Goal: Transaction & Acquisition: Obtain resource

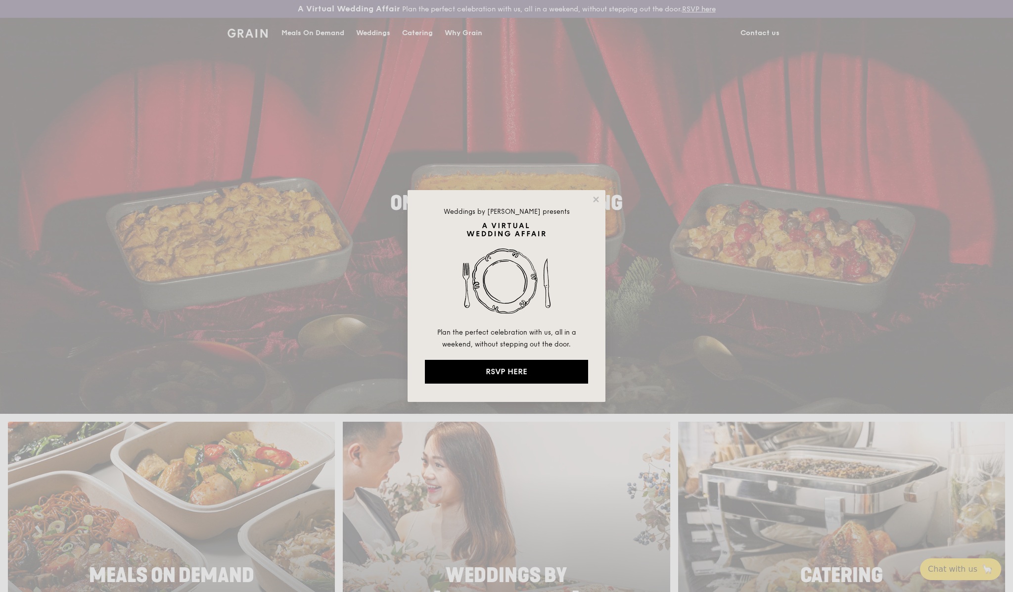
click at [753, 294] on div "Weddings by Grain presents Plan the perfect celebration with us, all in a weeke…" at bounding box center [506, 296] width 1013 height 592
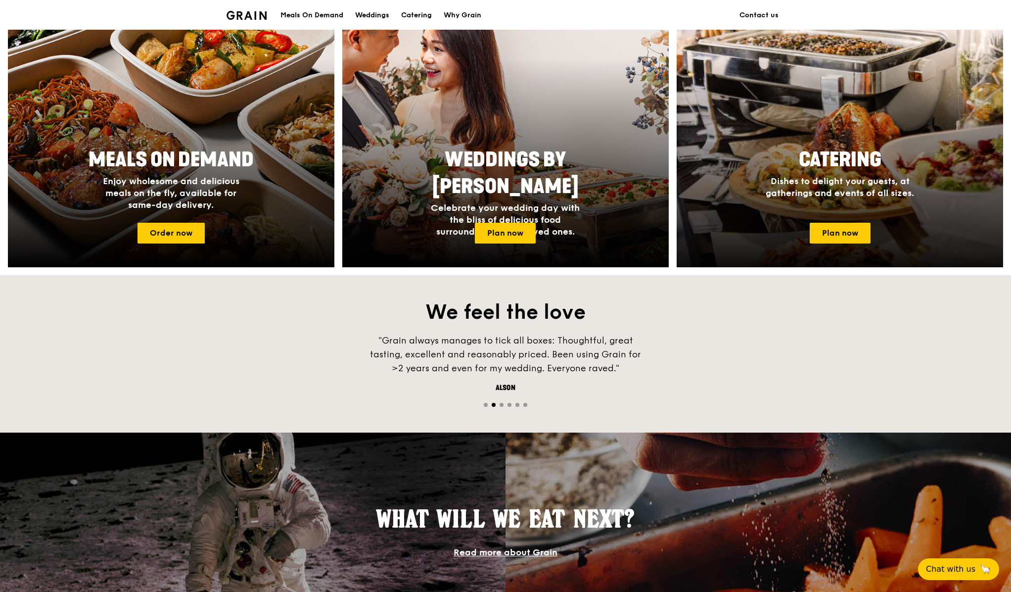
scroll to position [416, 0]
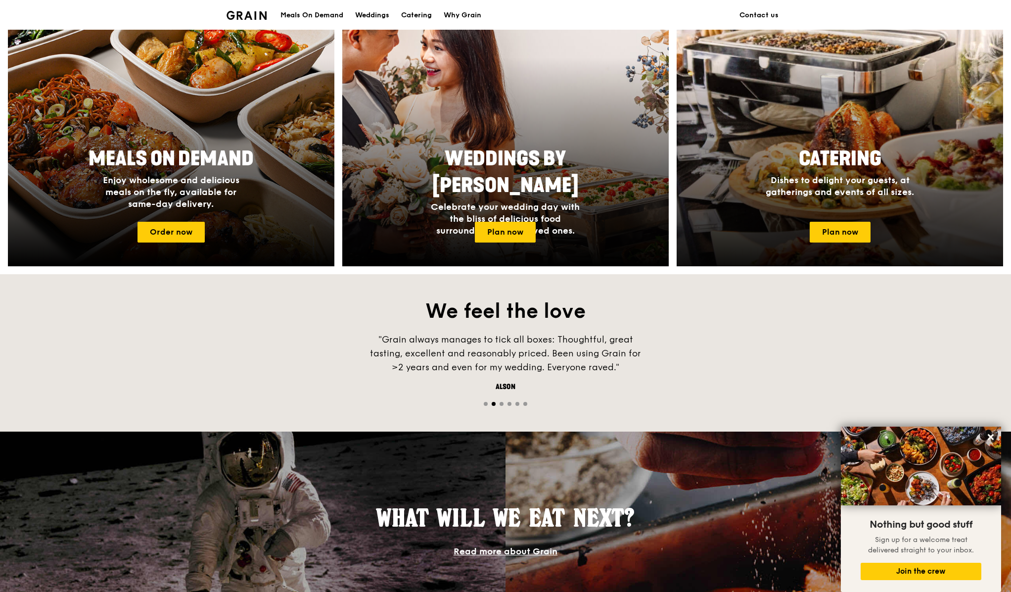
click at [914, 182] on h4 "Dishes to delight your guests, at gatherings and events of all sizes." at bounding box center [840, 186] width 158 height 24
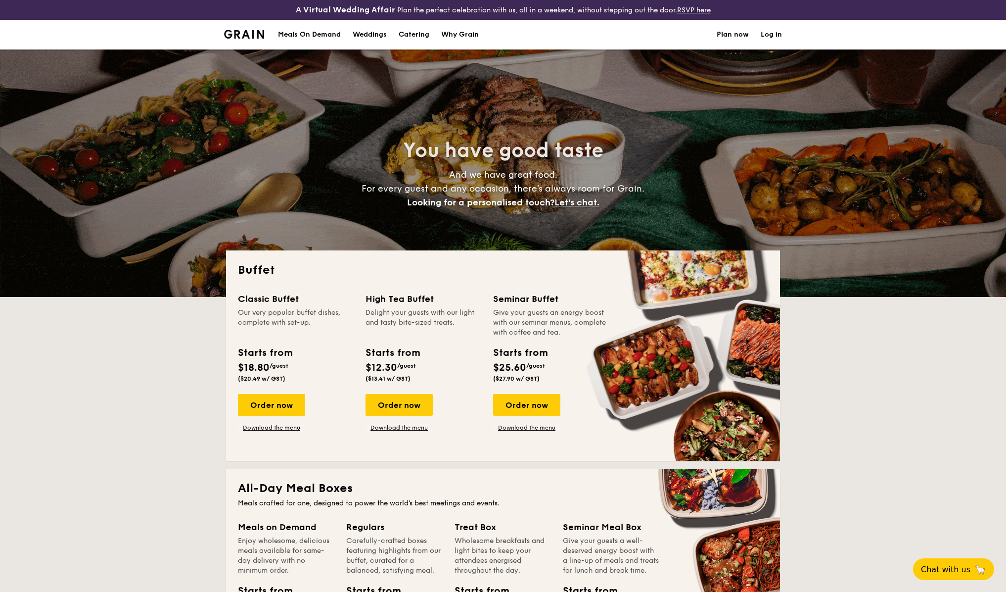
select select
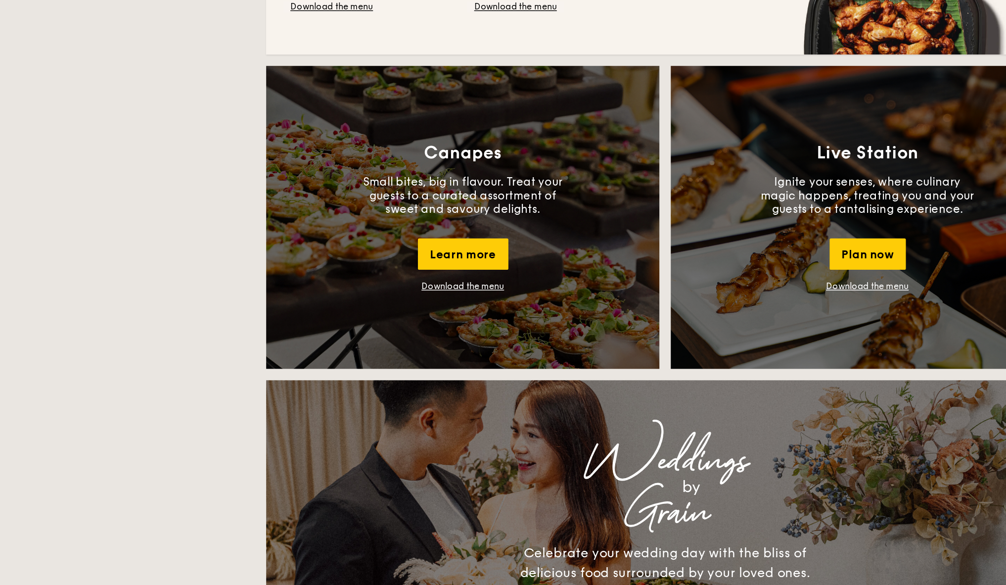
scroll to position [835, 0]
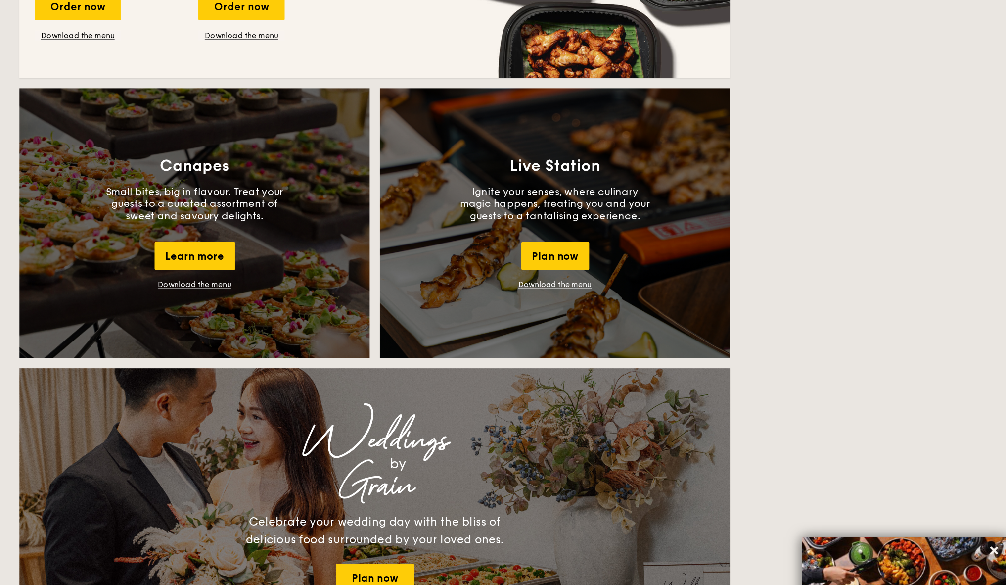
click at [334, 224] on link "Download the menu" at bounding box center [362, 222] width 57 height 7
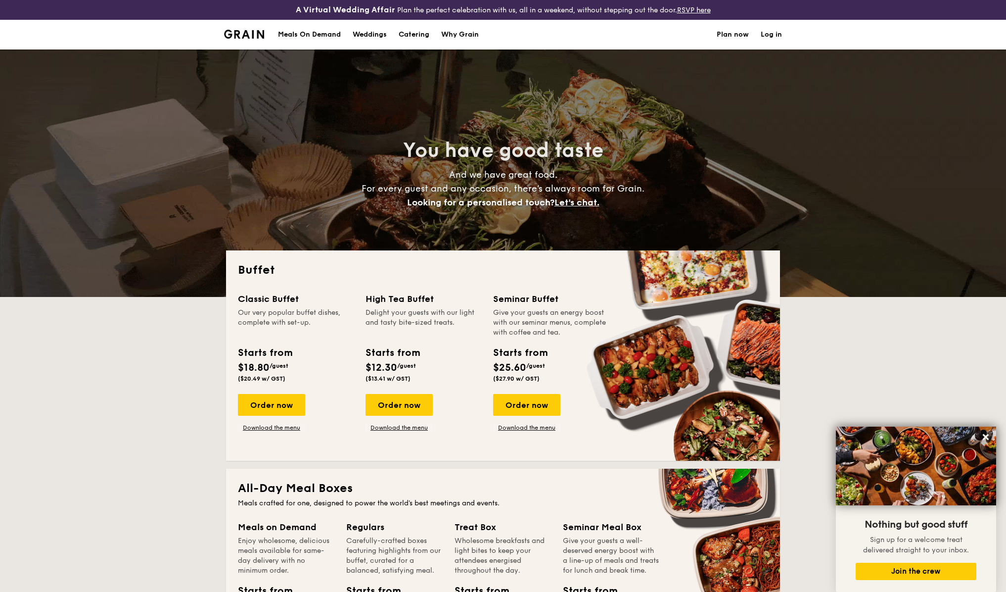
scroll to position [0, 0]
click at [235, 31] on img at bounding box center [244, 34] width 40 height 9
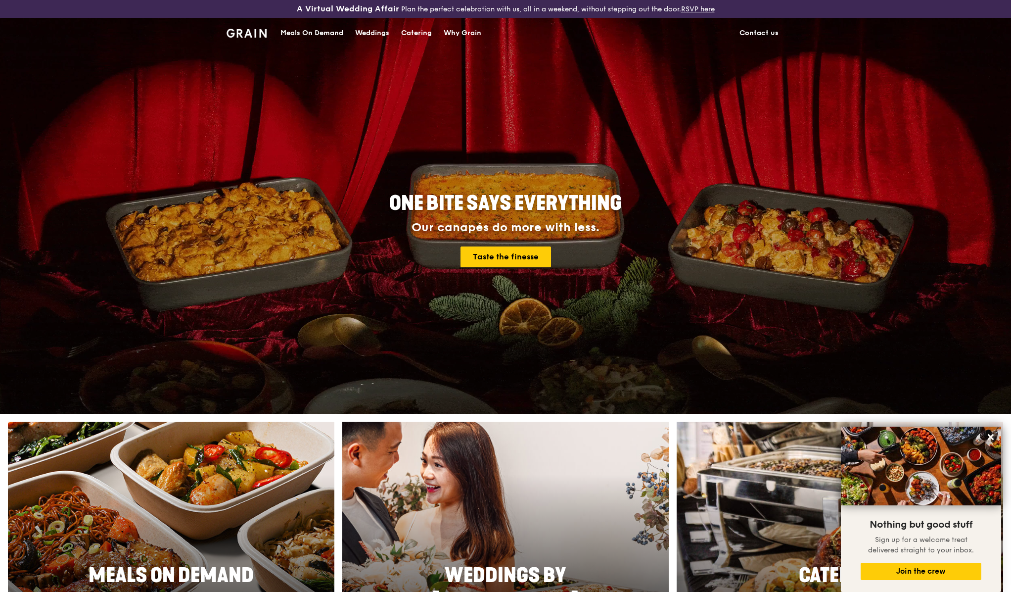
click at [403, 34] on div "Catering" at bounding box center [416, 33] width 31 height 30
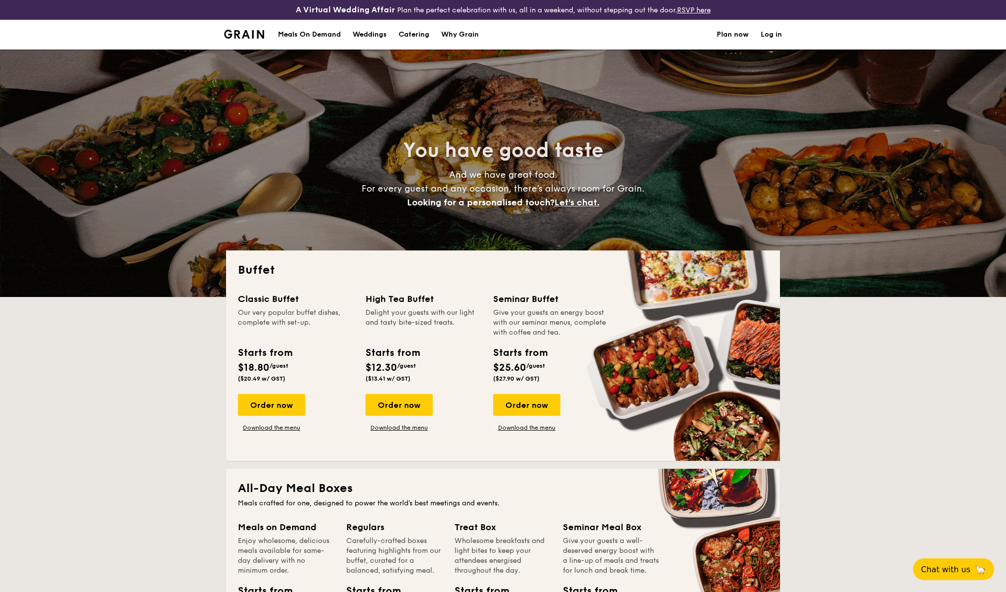
select select
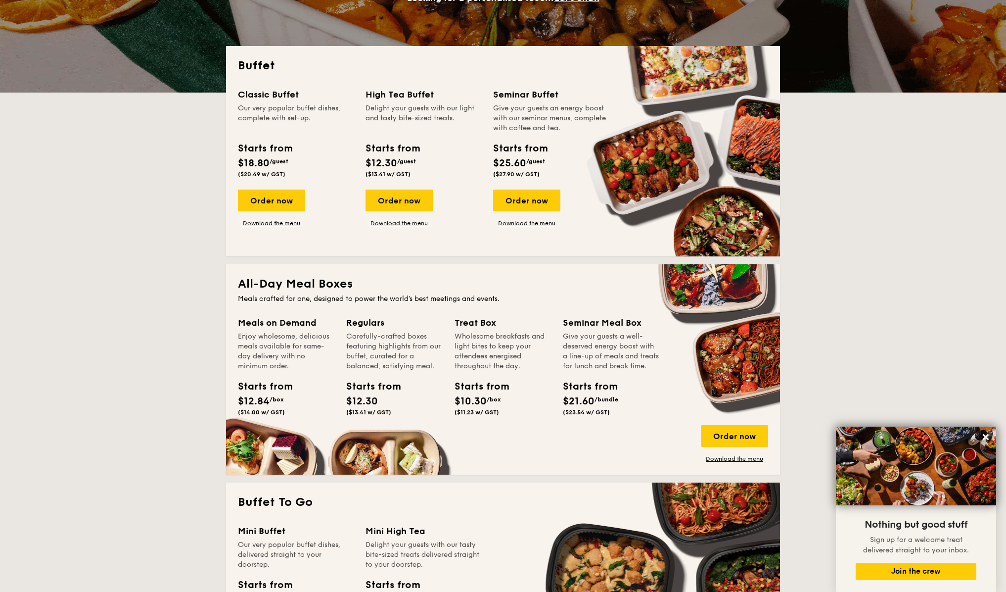
scroll to position [138, 0]
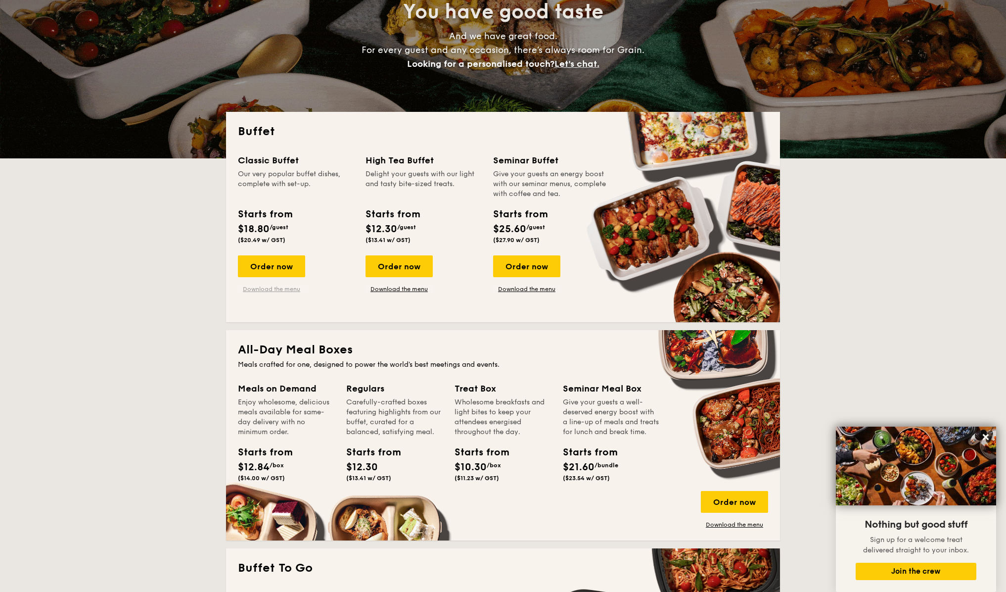
click at [271, 287] on link "Download the menu" at bounding box center [271, 289] width 67 height 8
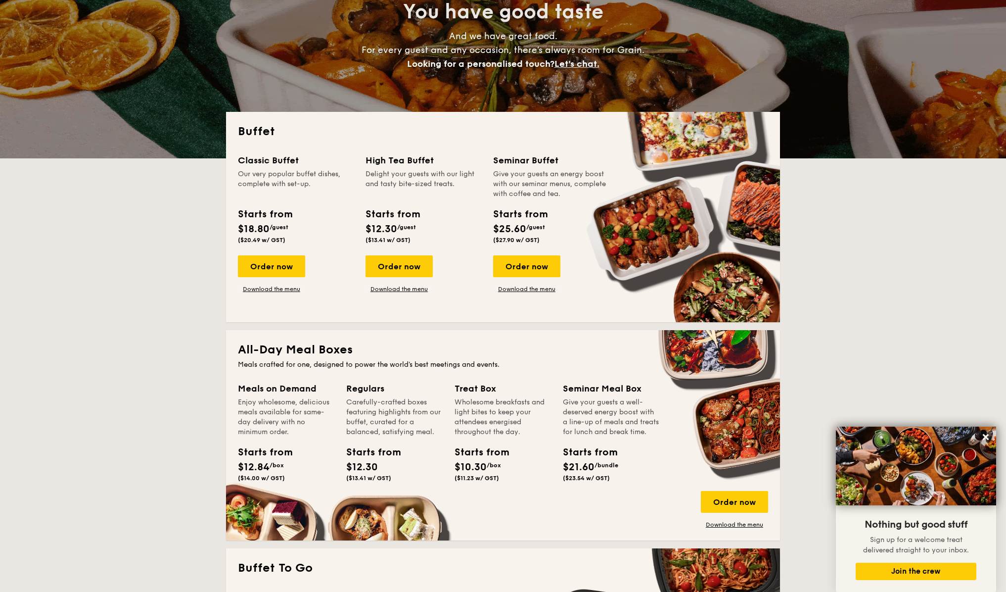
click at [391, 293] on div "Classic Buffet Our very popular buffet dishes, complete with set-up. Starts fro…" at bounding box center [503, 231] width 530 height 157
click at [390, 288] on link "Download the menu" at bounding box center [399, 289] width 67 height 8
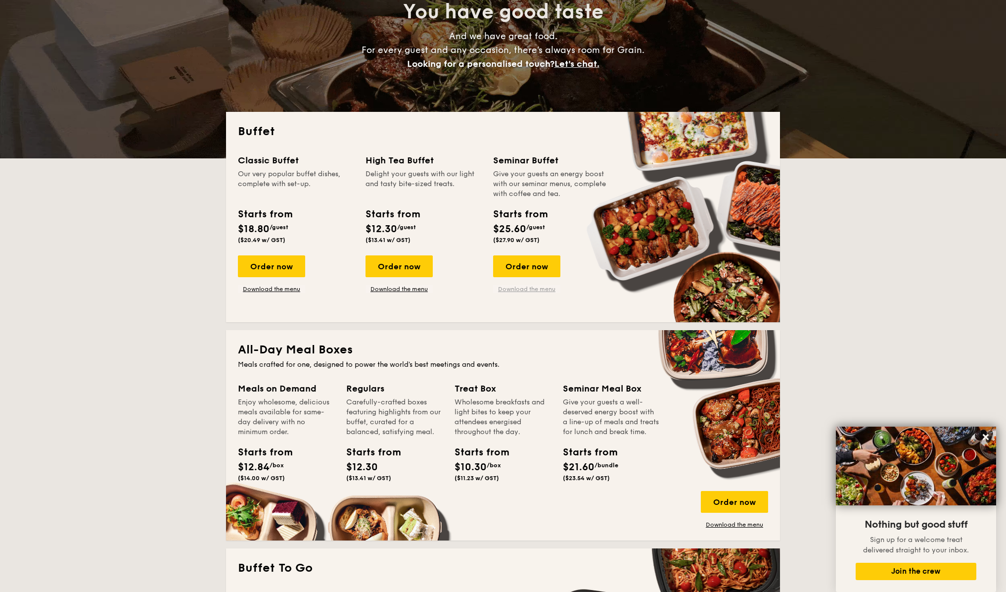
click at [542, 290] on link "Download the menu" at bounding box center [526, 289] width 67 height 8
